Goal: Task Accomplishment & Management: Complete application form

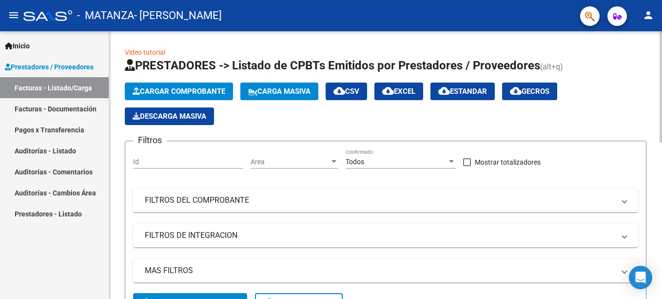
click at [172, 94] on span "Cargar Comprobante" at bounding box center [179, 91] width 93 height 9
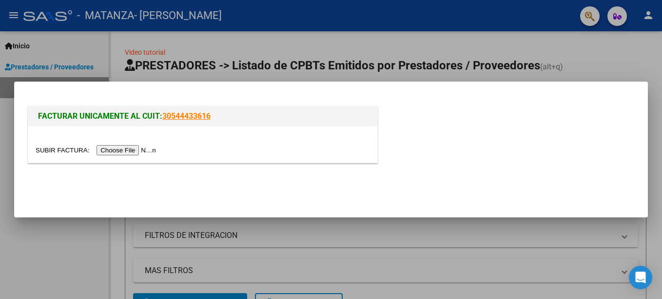
click at [128, 148] on input "file" at bounding box center [97, 150] width 123 height 10
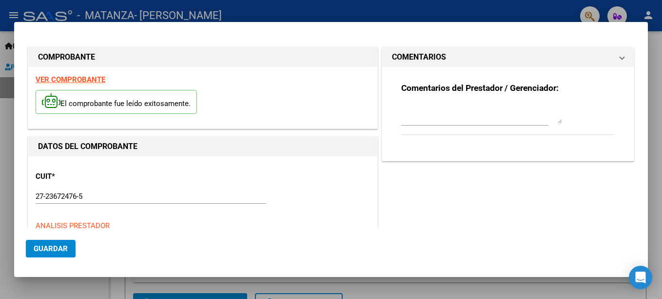
click at [80, 119] on div "El comprobante fue leído exitosamente." at bounding box center [203, 103] width 335 height 36
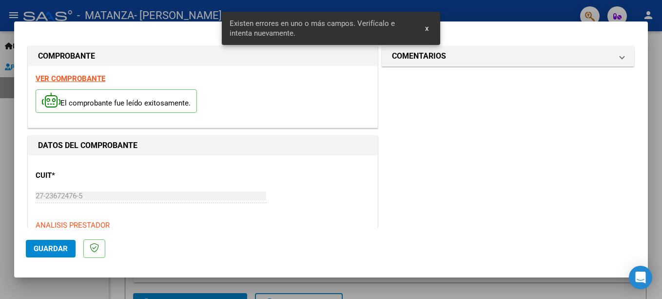
click at [76, 80] on strong "VER COMPROBANTE" at bounding box center [71, 78] width 70 height 9
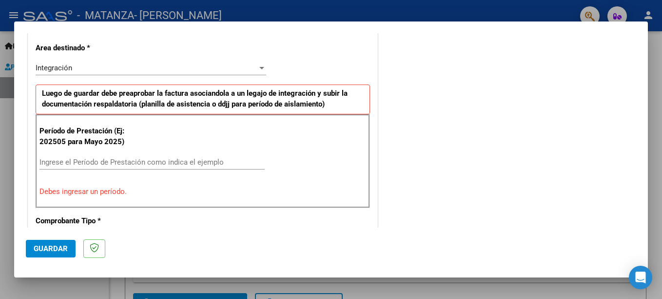
scroll to position [293, 0]
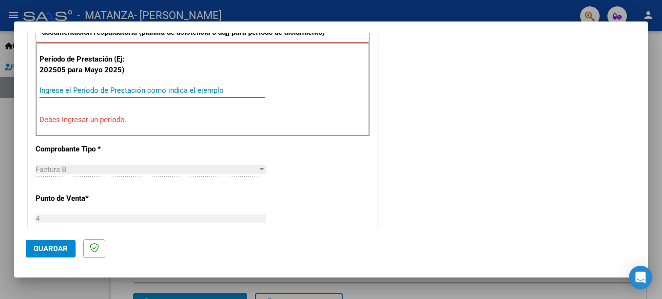
click at [124, 92] on input "Ingrese el Período de Prestación como indica el ejemplo" at bounding box center [152, 90] width 225 height 9
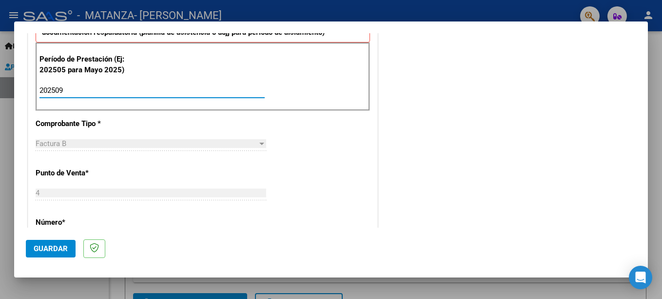
type input "202509"
drag, startPoint x: 64, startPoint y: 250, endPoint x: 112, endPoint y: 212, distance: 60.7
click at [64, 249] on span "Guardar" at bounding box center [51, 248] width 34 height 9
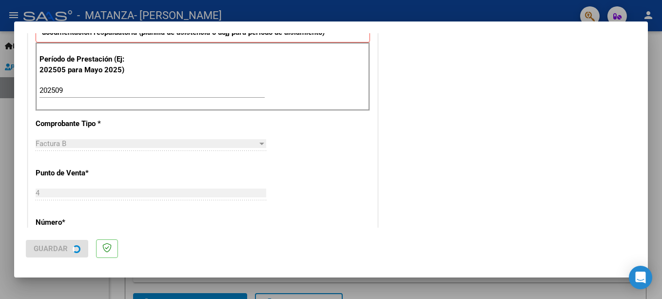
scroll to position [0, 0]
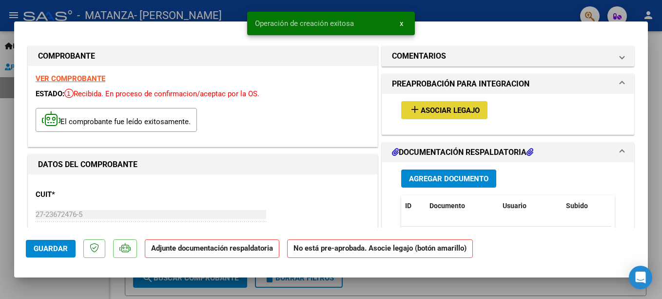
click at [437, 106] on span "Asociar Legajo" at bounding box center [450, 110] width 59 height 9
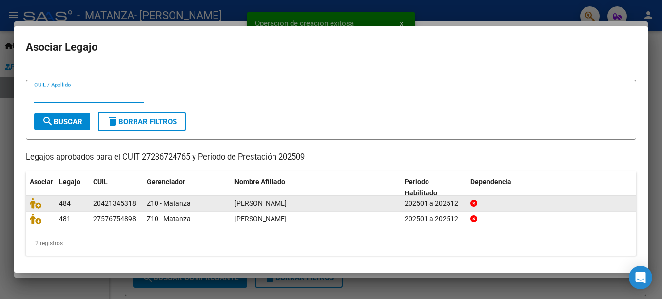
scroll to position [14, 0]
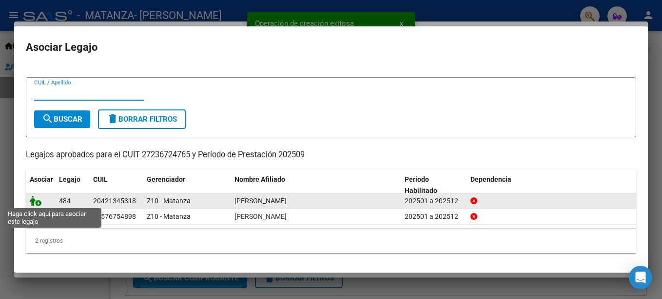
click at [39, 203] on icon at bounding box center [36, 200] width 12 height 11
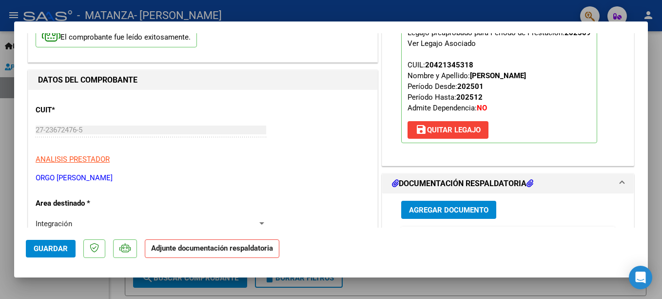
scroll to position [195, 0]
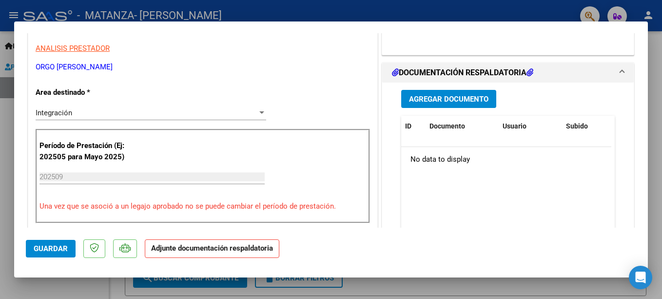
click at [452, 103] on span "Agregar Documento" at bounding box center [449, 99] width 80 height 9
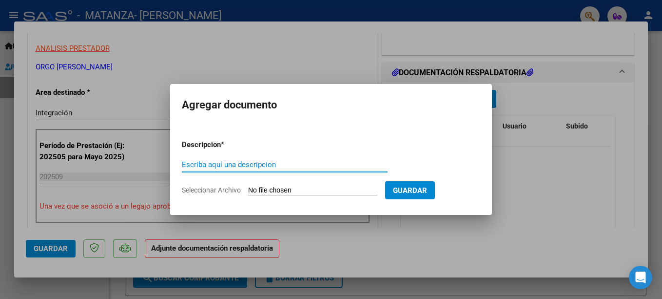
click at [245, 164] on input "Escriba aquí una descripcion" at bounding box center [285, 164] width 206 height 9
type input "asistencia"
click at [294, 194] on input "Seleccionar Archivo" at bounding box center [312, 190] width 129 height 9
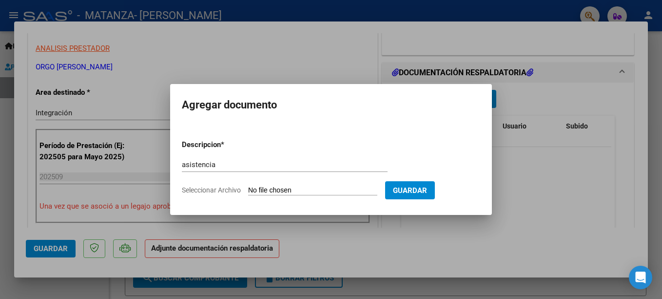
type input "C:\fakepath\Asistencia Tomas Rodríguez sep25.pdf"
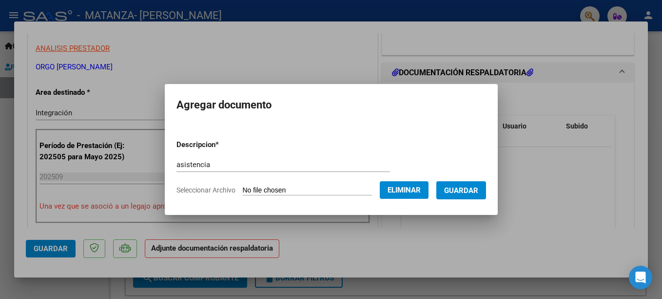
click at [466, 191] on span "Guardar" at bounding box center [461, 190] width 34 height 9
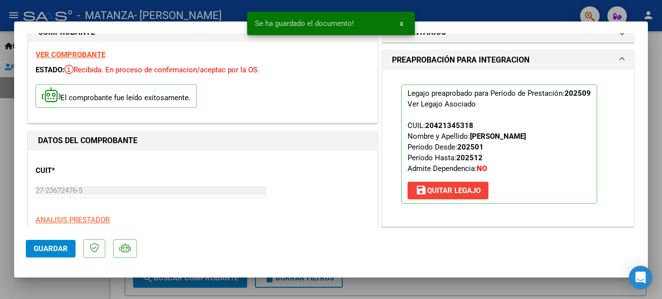
scroll to position [0, 0]
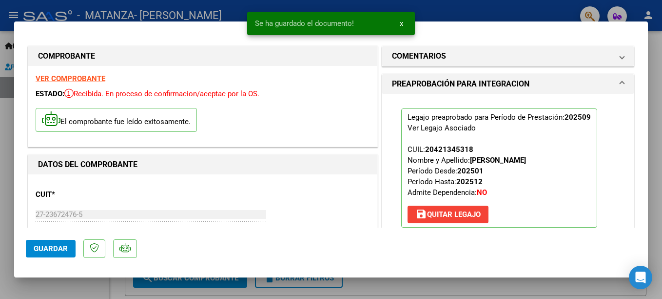
click at [543, 148] on p "Legajo preaprobado para Período de Prestación: 202509 Ver Legajo Asociado CUIL:…" at bounding box center [499, 167] width 196 height 119
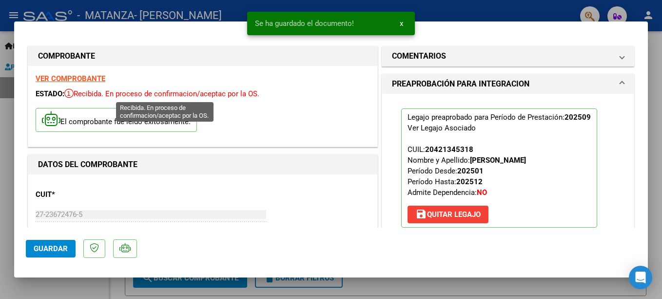
click at [146, 89] on div "ESTADO: Recibida. En proceso de confirmacion/aceptac por la OS." at bounding box center [203, 93] width 335 height 11
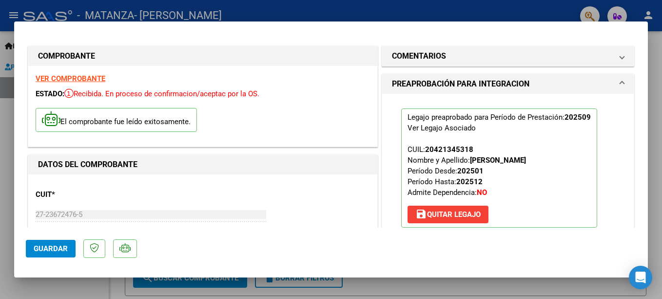
click at [41, 251] on span "Guardar" at bounding box center [51, 248] width 34 height 9
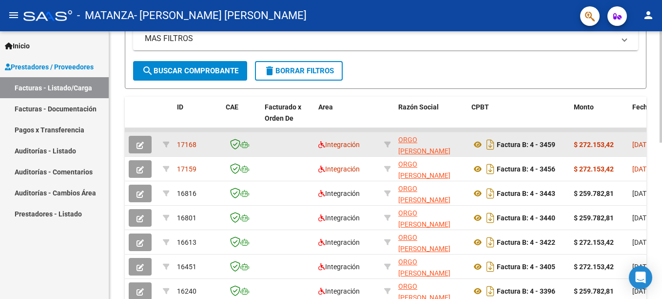
scroll to position [244, 0]
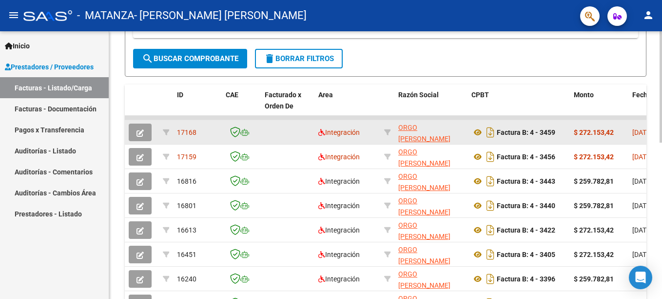
click at [137, 137] on button "button" at bounding box center [140, 132] width 23 height 18
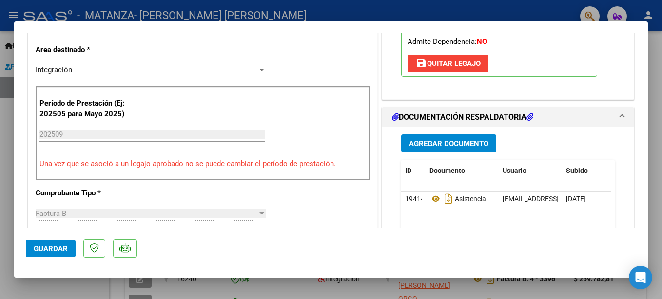
scroll to position [293, 0]
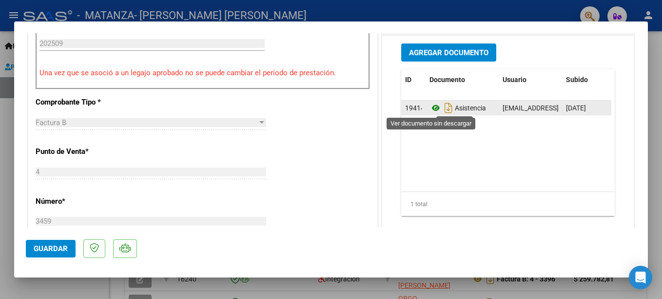
click at [434, 109] on icon at bounding box center [436, 108] width 13 height 12
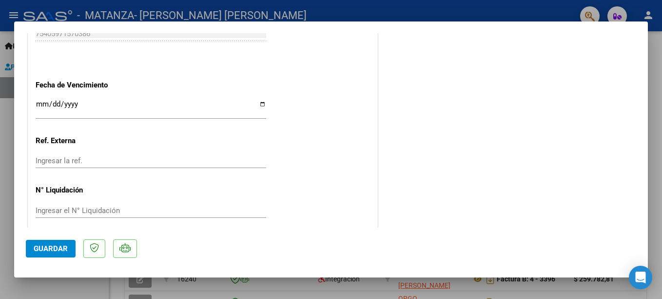
scroll to position [643, 0]
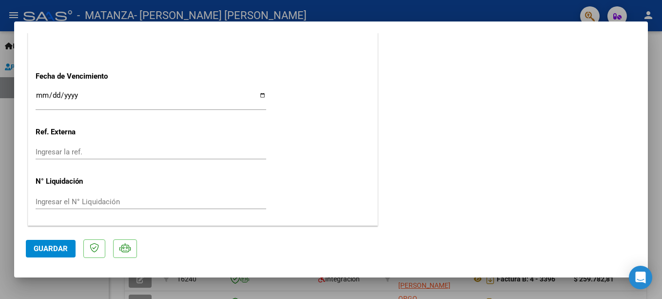
click at [69, 252] on button "Guardar" at bounding box center [51, 248] width 50 height 18
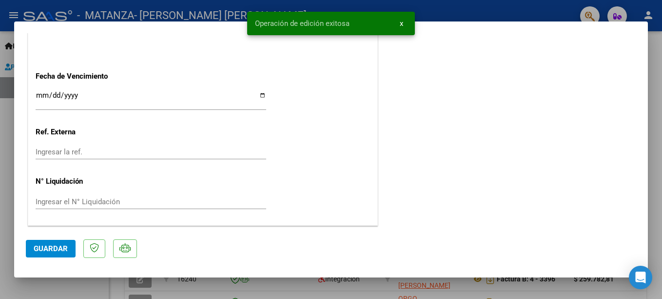
click at [302, 291] on div at bounding box center [331, 149] width 662 height 299
type input "$ 0,00"
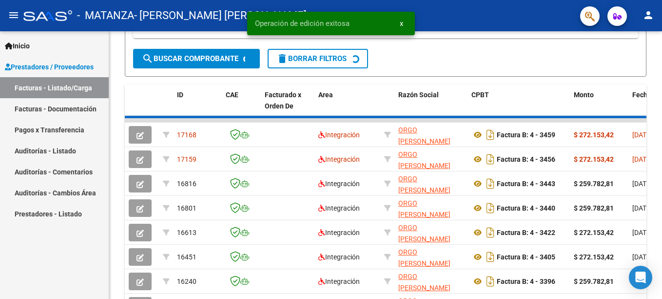
scroll to position [244, 0]
